Goal: Use online tool/utility: Utilize a website feature to perform a specific function

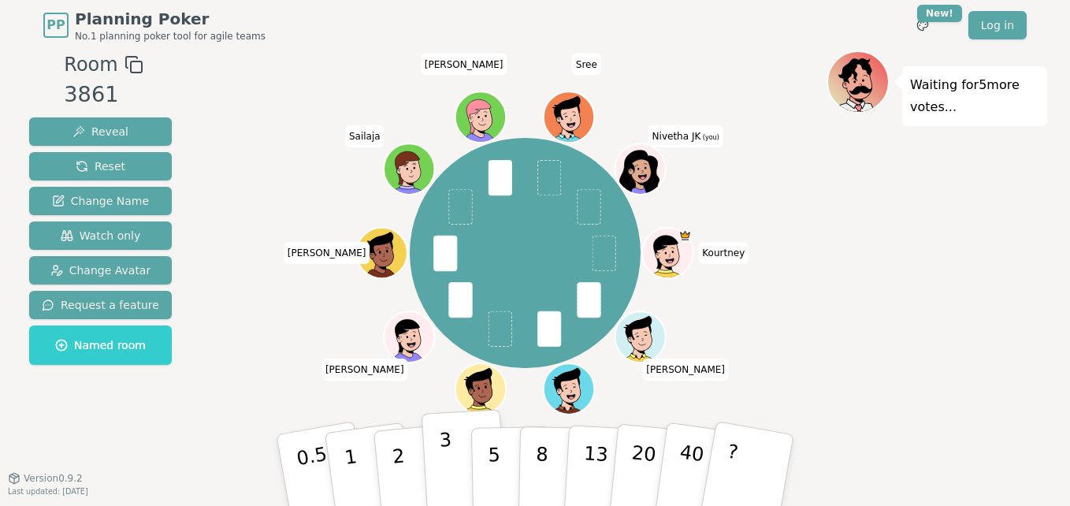
click at [451, 458] on button "3" at bounding box center [464, 470] width 86 height 123
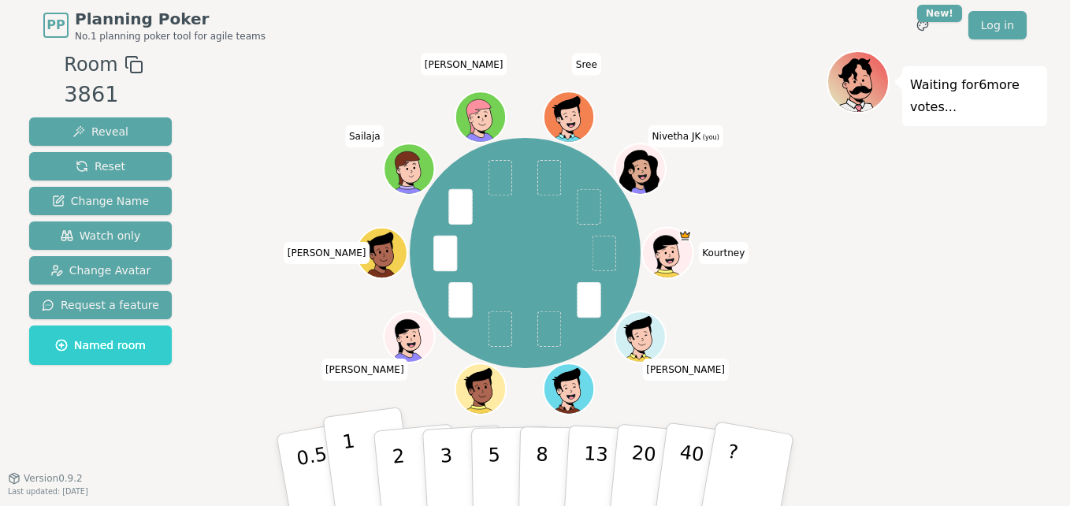
click at [362, 462] on button "1" at bounding box center [369, 470] width 94 height 128
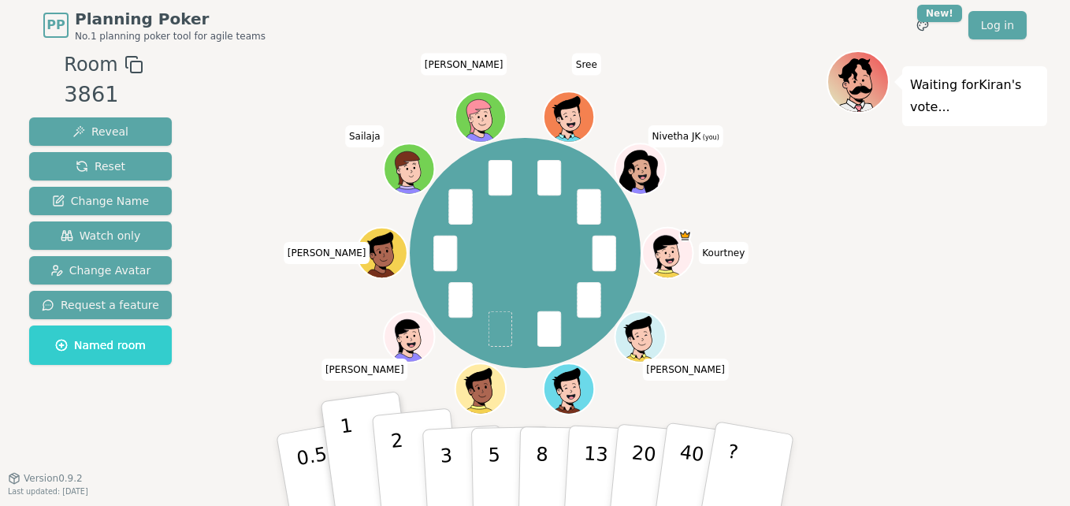
click at [414, 458] on button "2" at bounding box center [417, 470] width 90 height 125
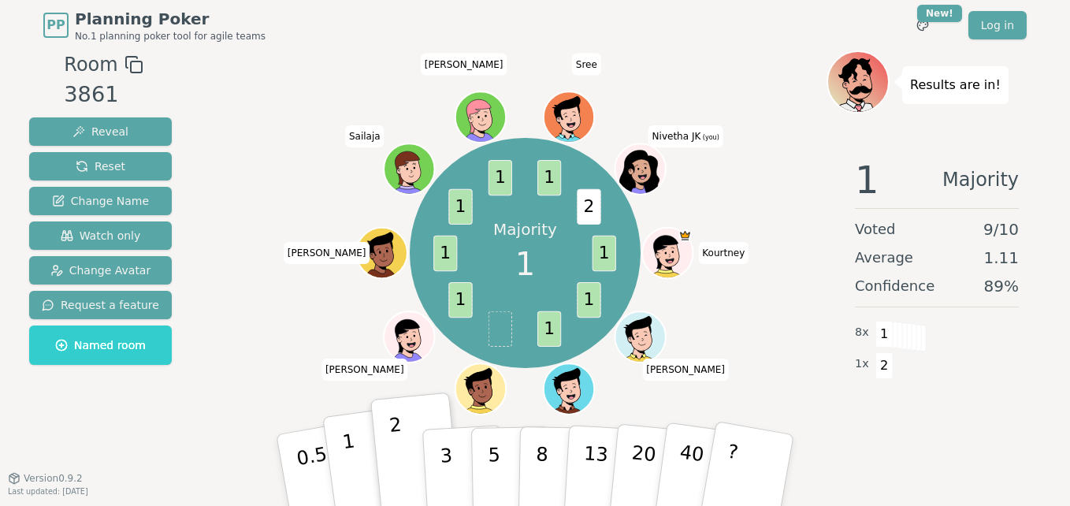
click at [349, 466] on p "1" at bounding box center [353, 472] width 24 height 86
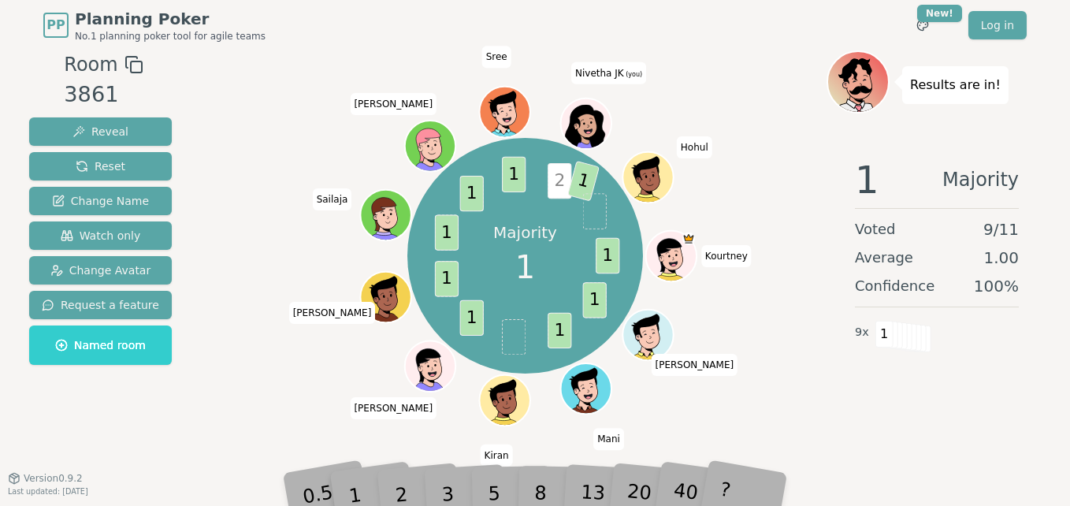
click at [558, 186] on span "2" at bounding box center [559, 180] width 24 height 35
drag, startPoint x: 558, startPoint y: 186, endPoint x: 708, endPoint y: 132, distance: 160.0
click at [708, 132] on div "Majority 1 1 1 1 1 1 1 1 1 2 1 Kourtney [PERSON_NAME] Kiran [PERSON_NAME] [PERS…" at bounding box center [525, 256] width 603 height 354
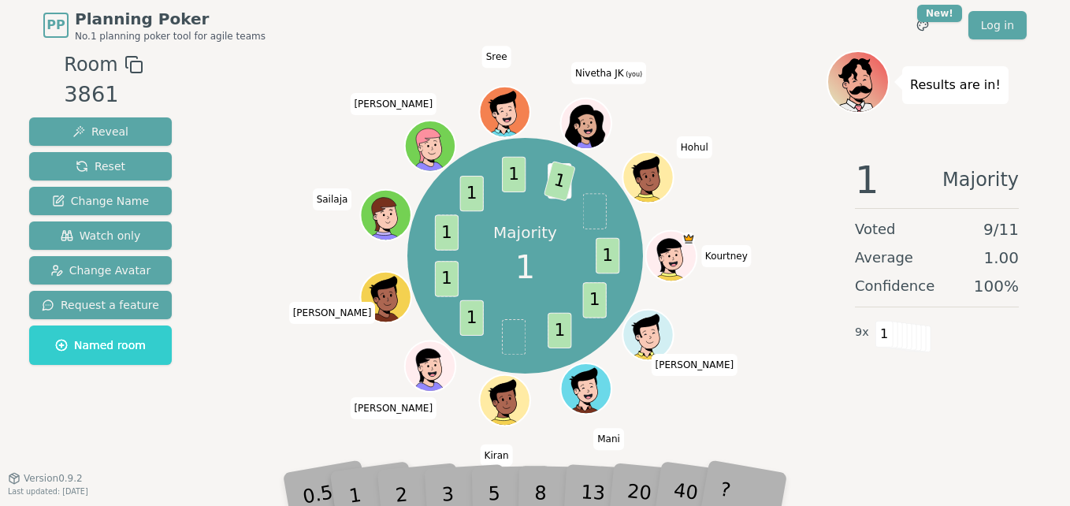
click at [786, 117] on div "Majority 1 1 1 1 1 1 1 1 1 2 1 Kourtney [PERSON_NAME] Kiran [PERSON_NAME] [PERS…" at bounding box center [525, 256] width 603 height 354
click at [852, 150] on div "1 Majority Voted 9 / 11 Average 1.00 Confidence 100 % 9 x 1" at bounding box center [936, 302] width 221 height 315
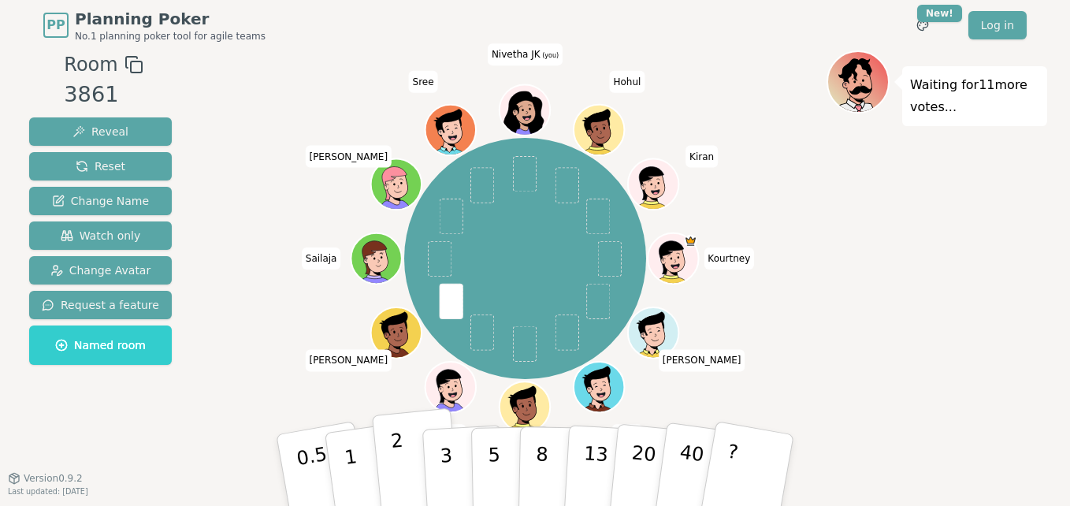
click at [410, 465] on button "2" at bounding box center [417, 470] width 90 height 125
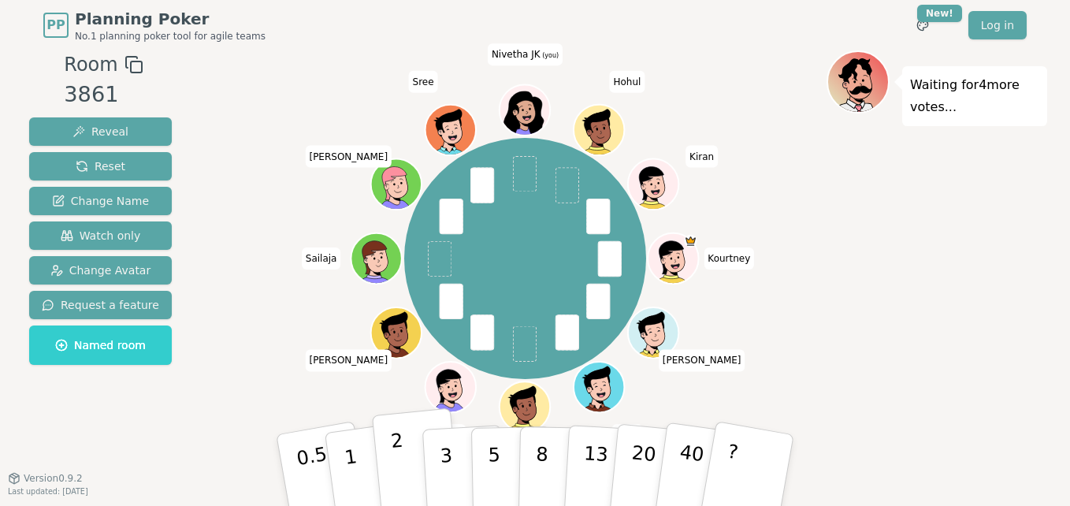
click at [415, 476] on button "2" at bounding box center [417, 470] width 90 height 125
click at [354, 466] on p "1" at bounding box center [353, 472] width 24 height 86
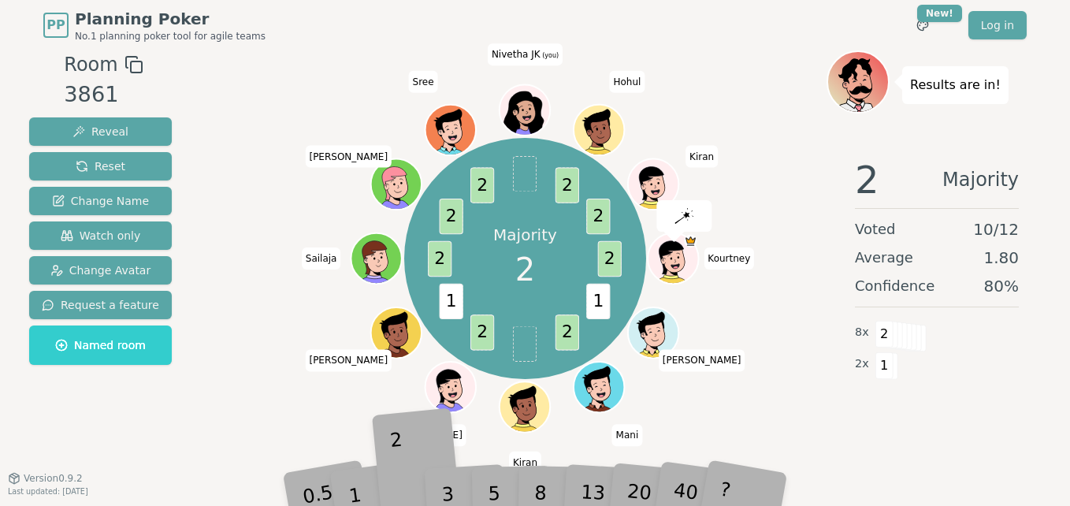
click at [398, 452] on div "2" at bounding box center [417, 469] width 52 height 59
click at [403, 489] on div "2" at bounding box center [417, 469] width 52 height 59
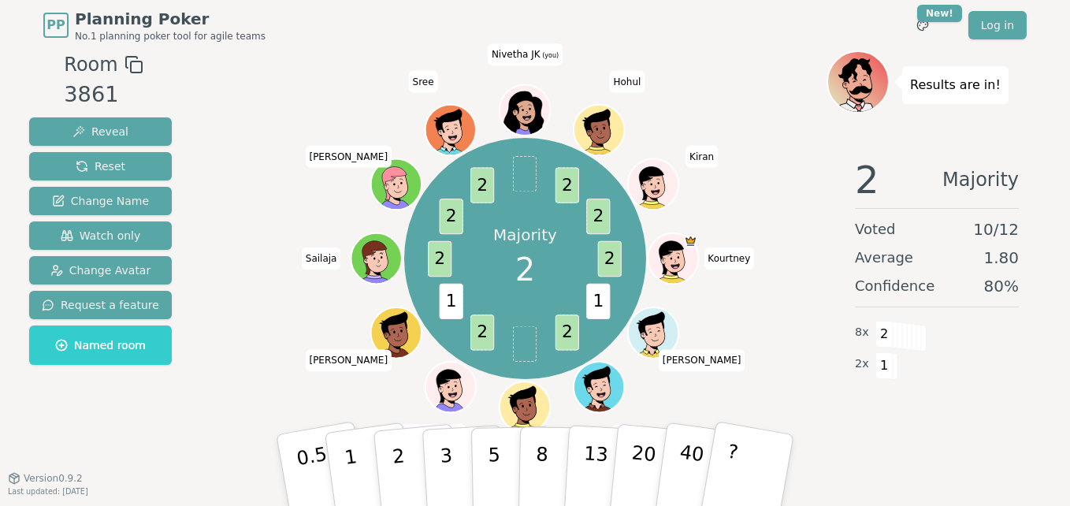
click at [403, 489] on p "2" at bounding box center [402, 487] width 20 height 86
click at [403, 489] on p "2" at bounding box center [398, 457] width 20 height 86
